Goal: Find specific page/section: Find specific page/section

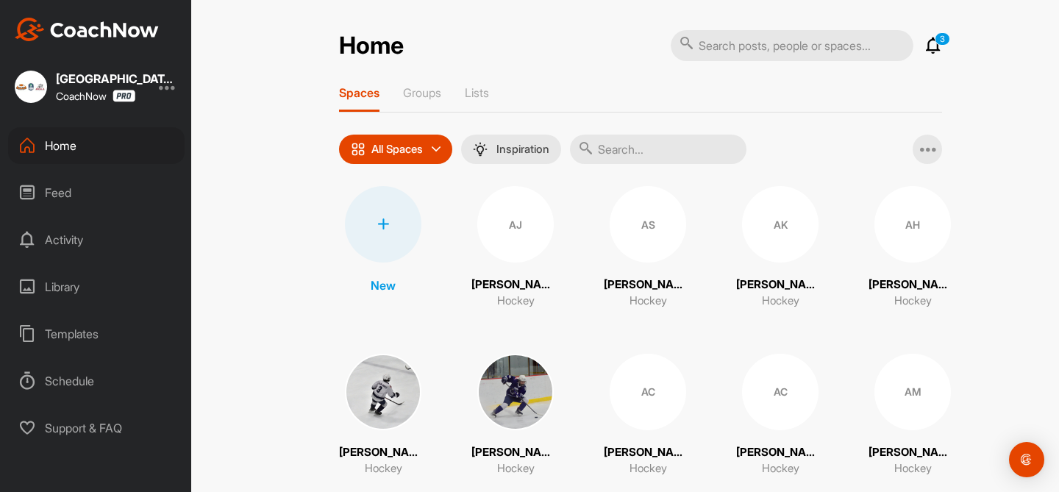
click at [64, 186] on div "Feed" at bounding box center [96, 192] width 176 height 37
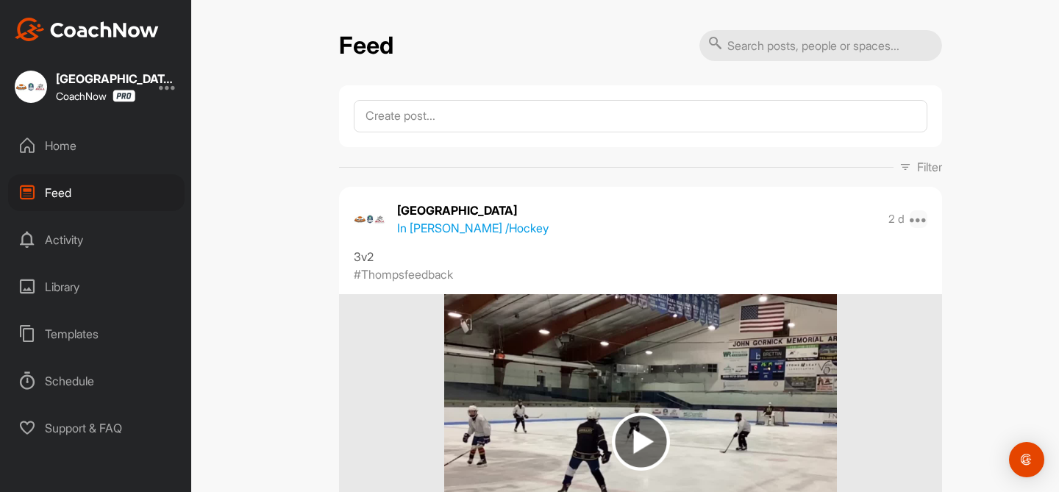
click at [912, 218] on icon at bounding box center [918, 219] width 18 height 18
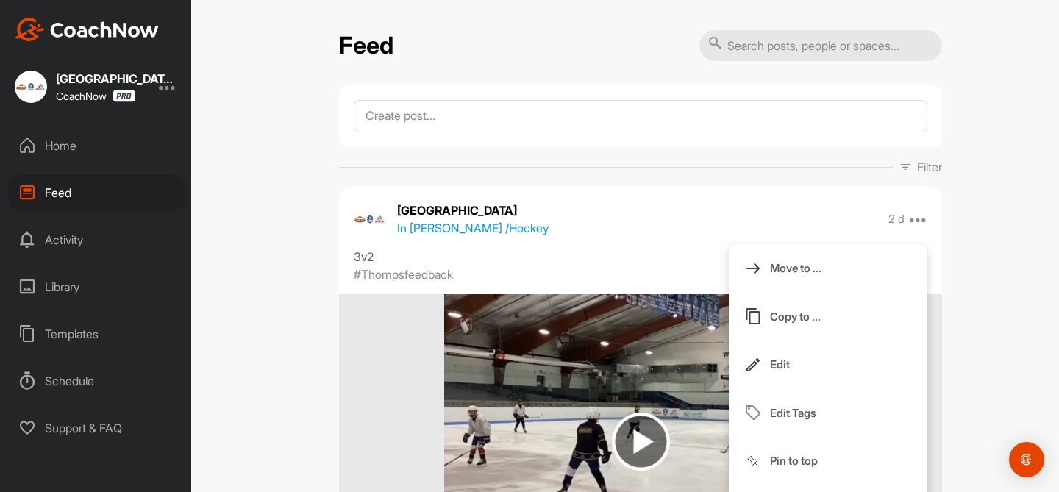
click at [901, 233] on div "East Campus In [GEOGRAPHIC_DATA][PERSON_NAME] / Hockey 2 d Move to ... Copy to …" at bounding box center [640, 218] width 603 height 35
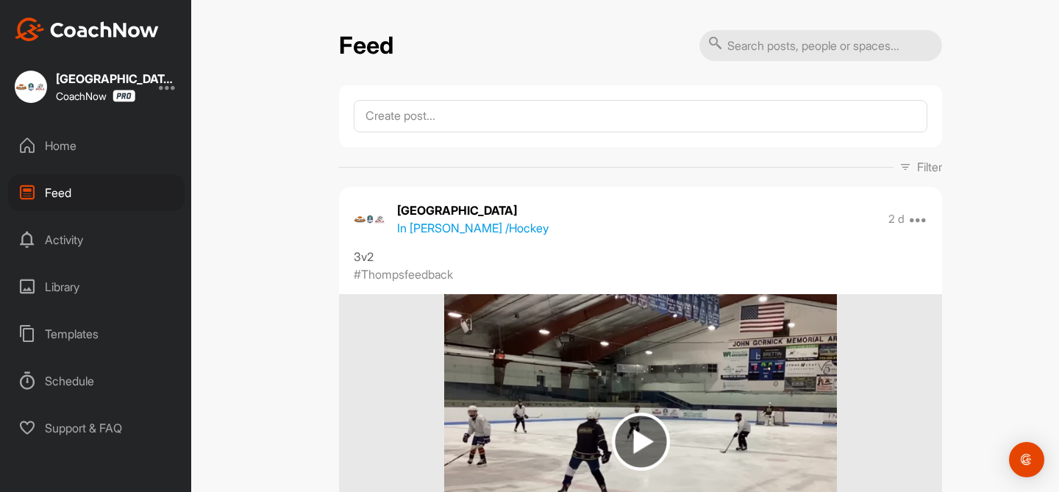
click at [920, 173] on p "Filter" at bounding box center [929, 167] width 25 height 18
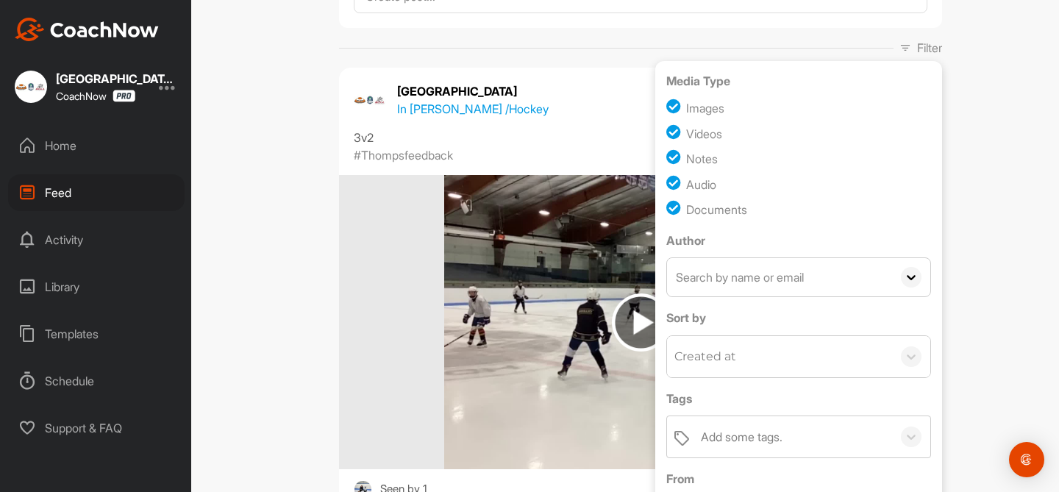
scroll to position [121, 0]
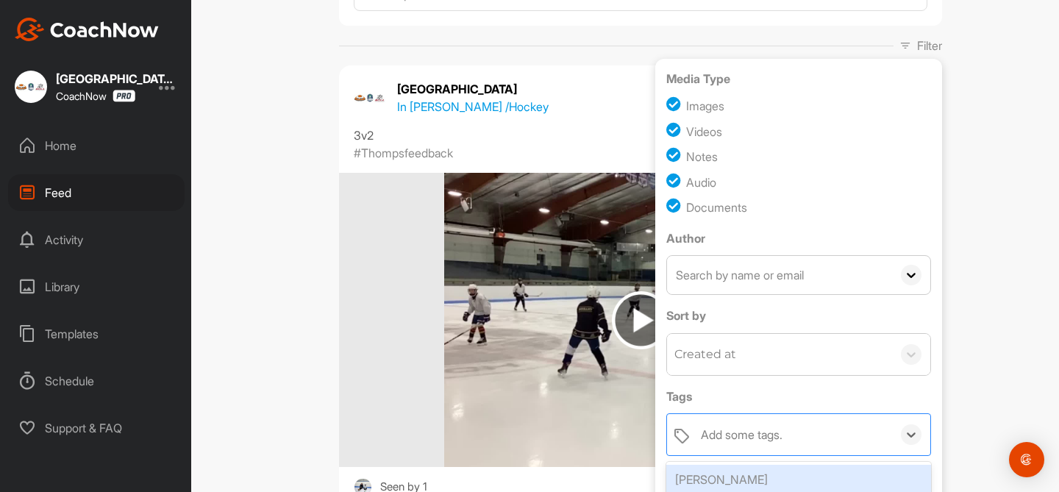
click at [808, 423] on div "Add some tags." at bounding box center [792, 434] width 198 height 41
type input "[PERSON_NAME]"
click at [823, 473] on div "[PERSON_NAME] strength" at bounding box center [798, 479] width 265 height 29
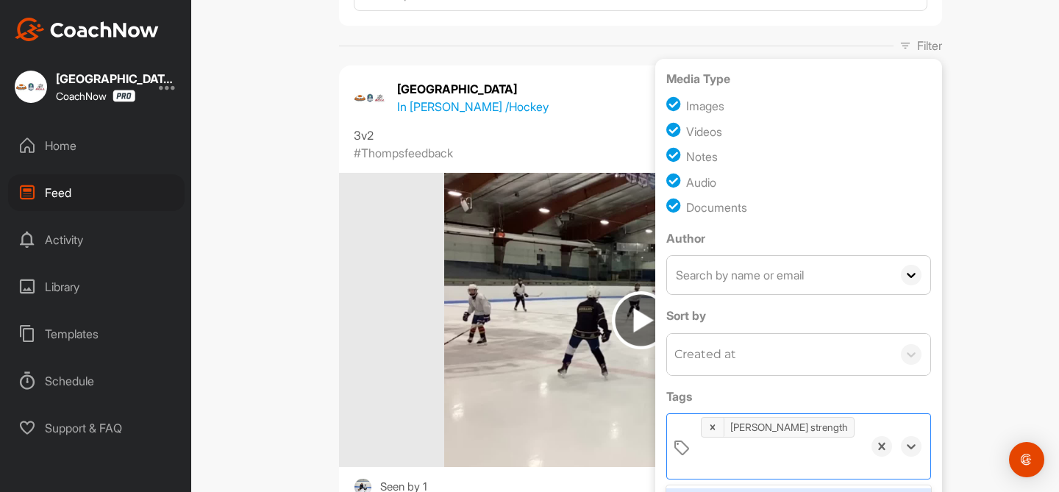
scroll to position [237, 0]
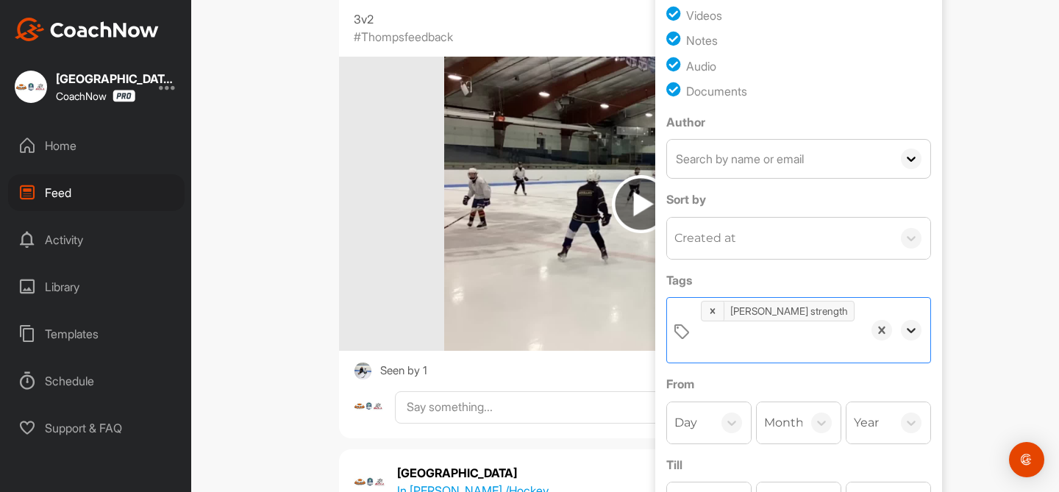
click at [917, 323] on icon at bounding box center [910, 330] width 15 height 15
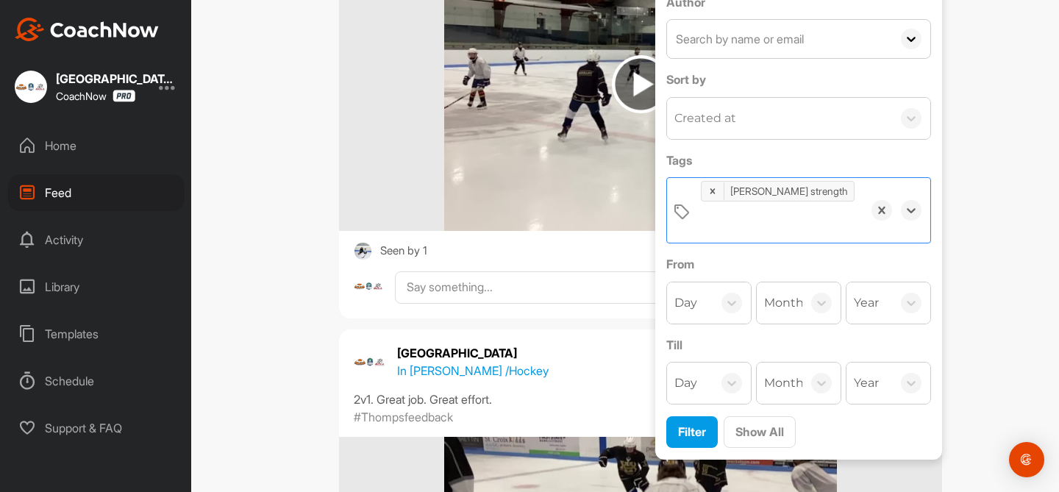
scroll to position [438, 0]
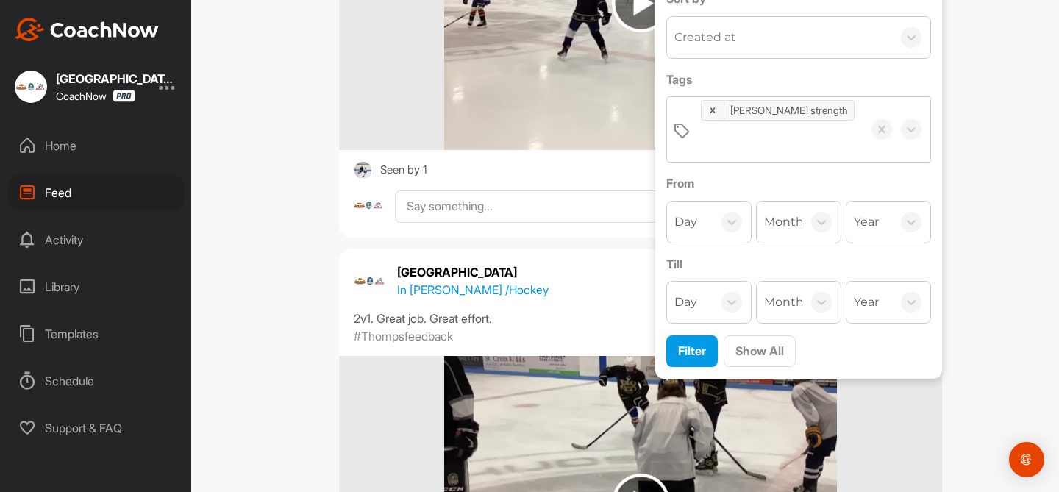
click at [670, 308] on div "Media Type Images Videos Notes Audio Documents Author AB [PERSON_NAME] [EMAIL_A…" at bounding box center [798, 60] width 287 height 637
click at [670, 335] on button "Filter" at bounding box center [691, 351] width 51 height 32
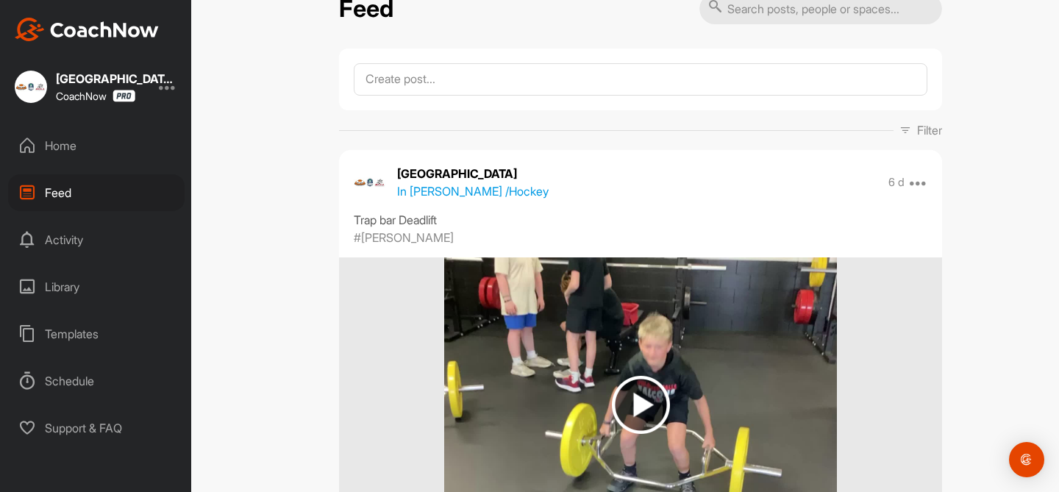
scroll to position [54, 0]
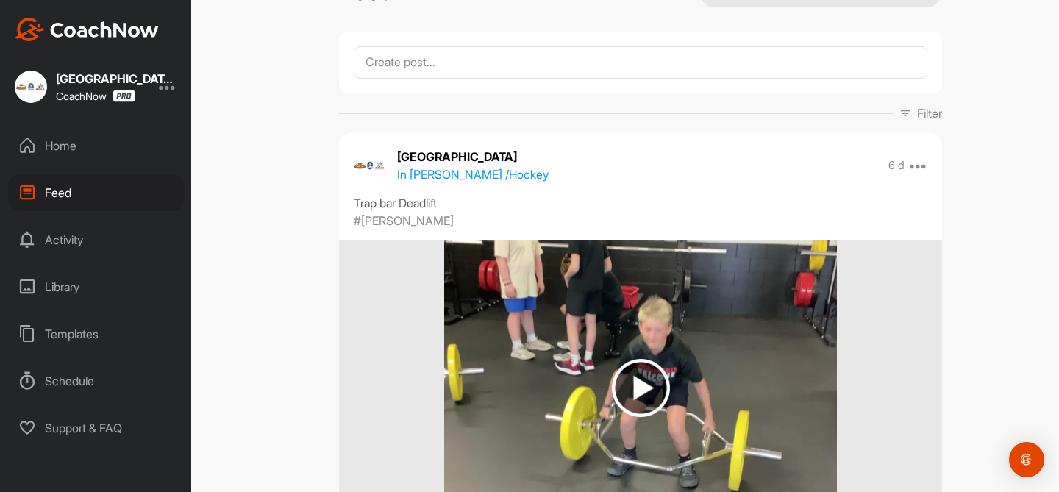
click at [187, 74] on div "East Campus CoachNow" at bounding box center [95, 87] width 191 height 32
click at [173, 77] on div "East Campus CoachNow" at bounding box center [95, 87] width 191 height 32
click at [168, 93] on div at bounding box center [168, 87] width 18 height 18
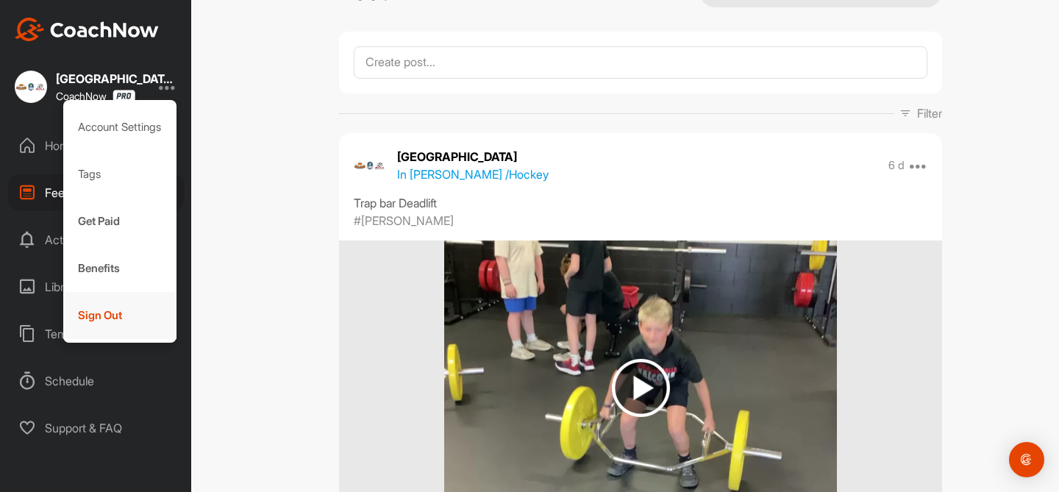
click at [113, 334] on div "Sign Out" at bounding box center [120, 315] width 114 height 47
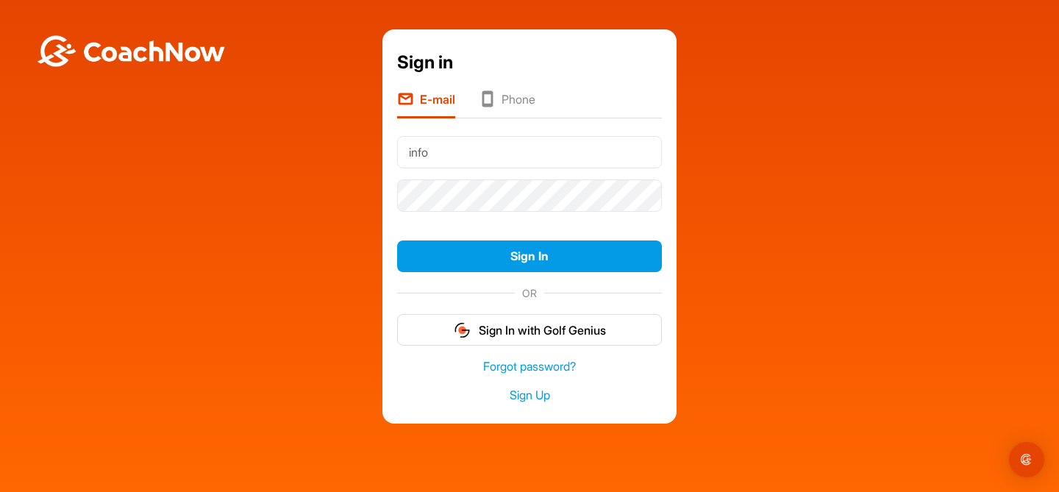
type input "[EMAIL_ADDRESS][DOMAIN_NAME]"
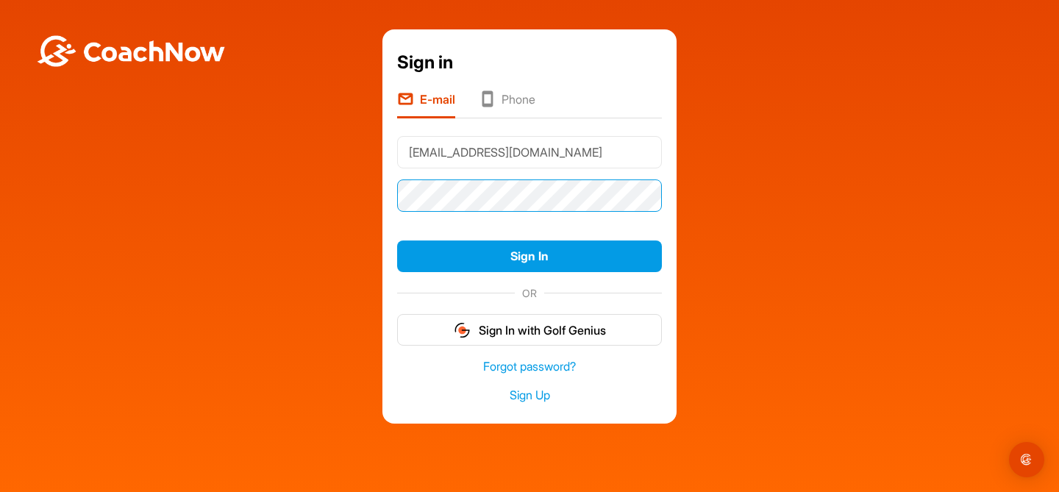
click at [397, 240] on button "Sign In" at bounding box center [529, 256] width 265 height 32
